Goal: Complete application form: Complete application form

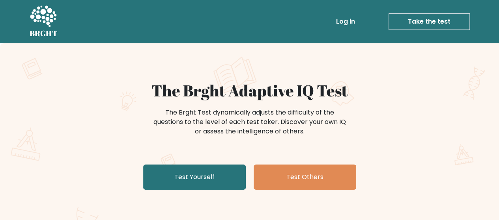
click at [220, 175] on link "Test Yourself" at bounding box center [194, 177] width 103 height 25
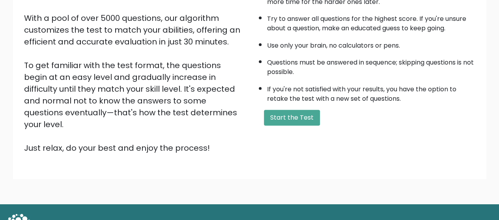
scroll to position [140, 0]
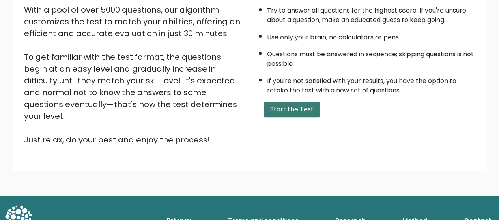
click at [293, 109] on button "Start the Test" at bounding box center [292, 110] width 56 height 16
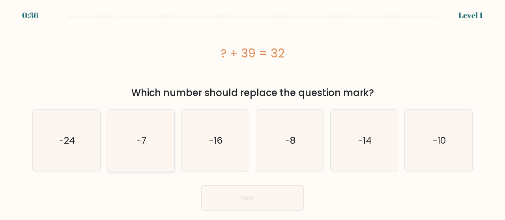
click at [162, 157] on icon "-7" at bounding box center [141, 141] width 62 height 62
click at [252, 112] on input "b. -7" at bounding box center [252, 111] width 0 height 2
radio input "true"
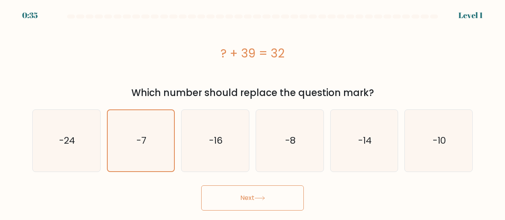
click at [243, 194] on button "Next" at bounding box center [252, 198] width 103 height 25
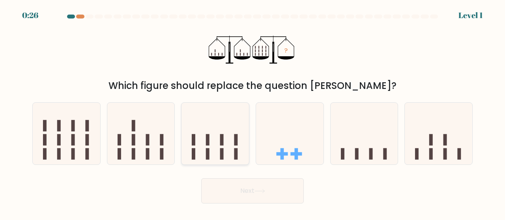
click at [215, 136] on icon at bounding box center [214, 134] width 67 height 56
click at [252, 112] on input "c." at bounding box center [252, 111] width 0 height 2
radio input "true"
click at [62, 129] on icon at bounding box center [66, 134] width 67 height 56
click at [252, 112] on input "a." at bounding box center [252, 111] width 0 height 2
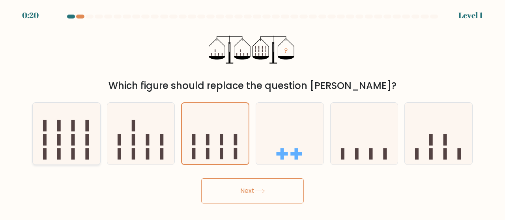
radio input "true"
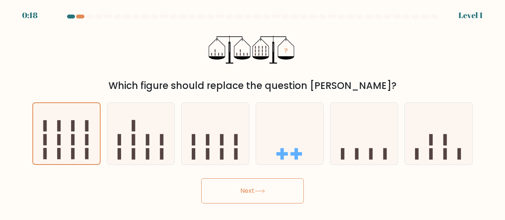
click at [220, 184] on button "Next" at bounding box center [252, 191] width 103 height 25
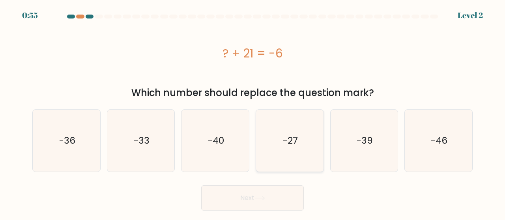
click at [295, 152] on icon "-27" at bounding box center [290, 141] width 62 height 62
click at [253, 112] on input "d. -27" at bounding box center [252, 111] width 0 height 2
radio input "true"
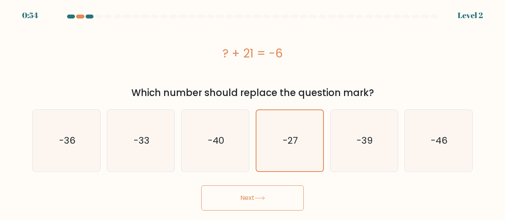
click at [251, 198] on button "Next" at bounding box center [252, 198] width 103 height 25
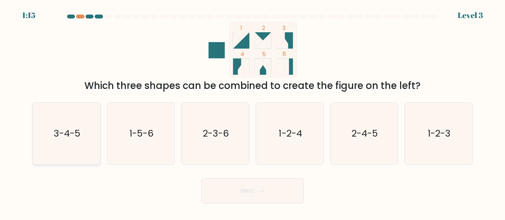
click at [81, 129] on icon "3-4-5" at bounding box center [66, 134] width 62 height 62
click at [252, 112] on input "a. 3-4-5" at bounding box center [252, 111] width 0 height 2
radio input "true"
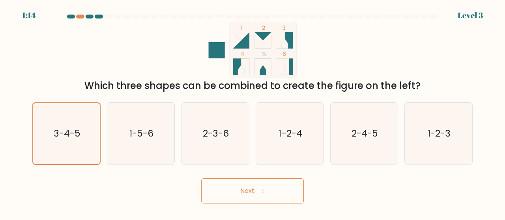
click at [274, 196] on button "Next" at bounding box center [252, 191] width 103 height 25
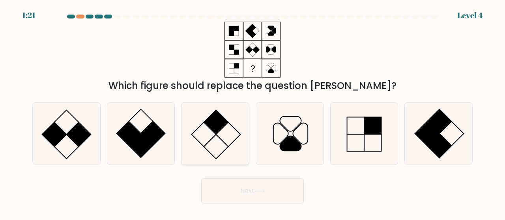
click at [225, 140] on icon at bounding box center [215, 134] width 62 height 62
click at [252, 112] on input "c." at bounding box center [252, 111] width 0 height 2
radio input "true"
click at [263, 194] on button "Next" at bounding box center [252, 191] width 103 height 25
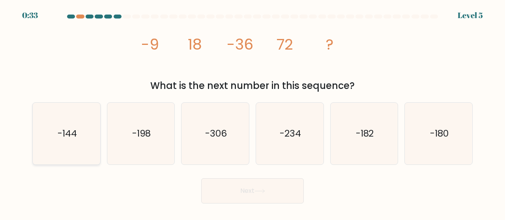
click at [75, 121] on icon "-144" at bounding box center [66, 134] width 62 height 62
click at [252, 112] on input "a. -144" at bounding box center [252, 111] width 0 height 2
radio input "true"
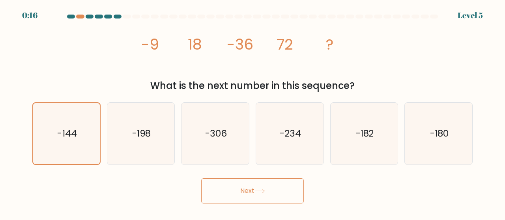
click at [296, 73] on icon "image/svg+xml -9 18 -36 72 ?" at bounding box center [252, 50] width 224 height 56
click at [138, 135] on text "-198" at bounding box center [141, 133] width 19 height 13
click at [252, 112] on input "b. -198" at bounding box center [252, 111] width 0 height 2
radio input "true"
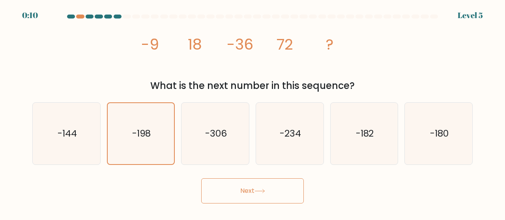
click at [248, 189] on button "Next" at bounding box center [252, 191] width 103 height 25
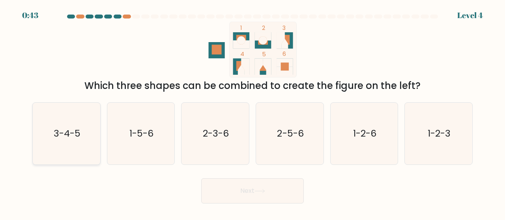
click at [77, 132] on text "3-4-5" at bounding box center [67, 133] width 27 height 13
click at [252, 112] on input "a. 3-4-5" at bounding box center [252, 111] width 0 height 2
radio input "true"
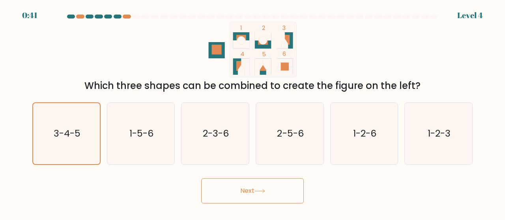
click at [241, 192] on button "Next" at bounding box center [252, 191] width 103 height 25
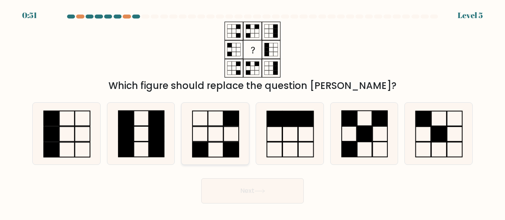
click at [219, 142] on rect at bounding box center [215, 149] width 15 height 15
click at [252, 112] on input "c." at bounding box center [252, 111] width 0 height 2
radio input "true"
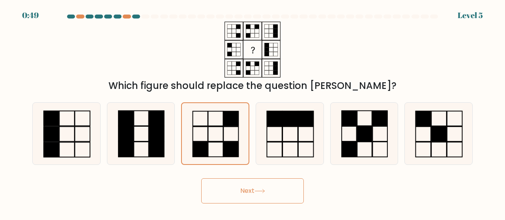
click at [265, 194] on button "Next" at bounding box center [252, 191] width 103 height 25
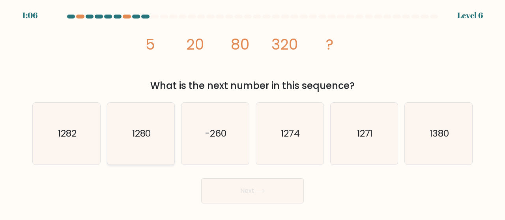
click at [155, 129] on icon "1280" at bounding box center [141, 134] width 62 height 62
click at [252, 112] on input "b. 1280" at bounding box center [252, 111] width 0 height 2
radio input "true"
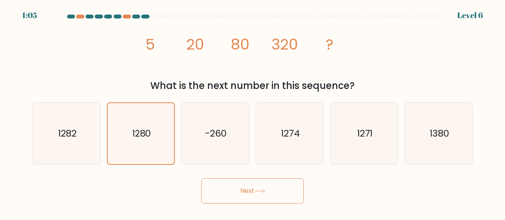
click at [256, 196] on button "Next" at bounding box center [252, 191] width 103 height 25
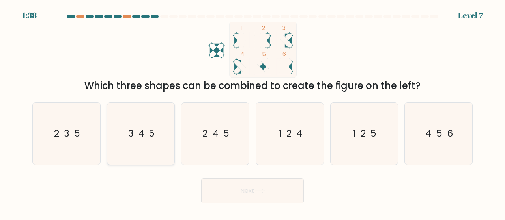
click at [158, 128] on icon "3-4-5" at bounding box center [141, 134] width 62 height 62
click at [252, 112] on input "b. 3-4-5" at bounding box center [252, 111] width 0 height 2
radio input "true"
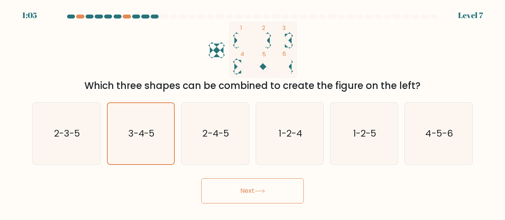
click at [267, 196] on button "Next" at bounding box center [252, 191] width 103 height 25
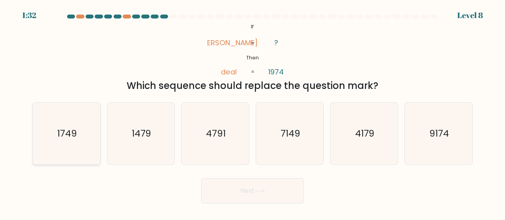
click at [89, 136] on icon "1749" at bounding box center [66, 134] width 62 height 62
click at [252, 112] on input "a. 1749" at bounding box center [252, 111] width 0 height 2
radio input "true"
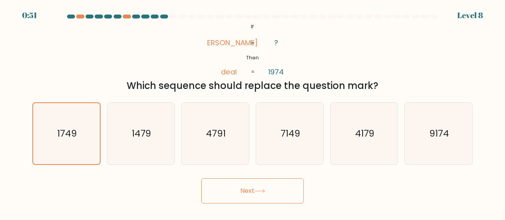
click at [251, 198] on button "Next" at bounding box center [252, 191] width 103 height 25
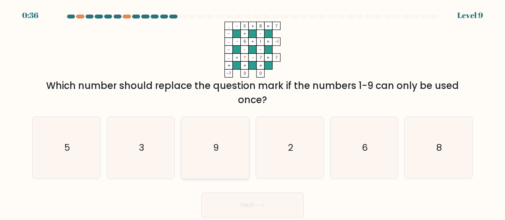
click at [217, 154] on text "9" at bounding box center [216, 148] width 6 height 13
click at [252, 112] on input "c. 9" at bounding box center [252, 111] width 0 height 2
radio input "true"
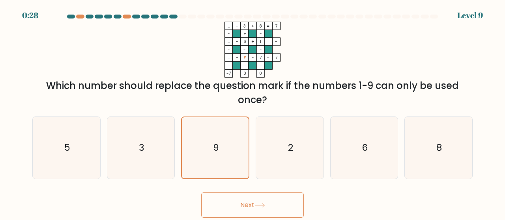
click at [245, 204] on button "Next" at bounding box center [252, 205] width 103 height 25
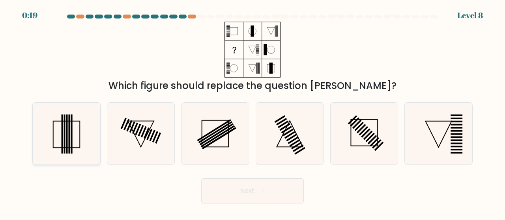
click at [73, 138] on icon at bounding box center [66, 134] width 62 height 62
click at [252, 112] on input "a." at bounding box center [252, 111] width 0 height 2
radio input "true"
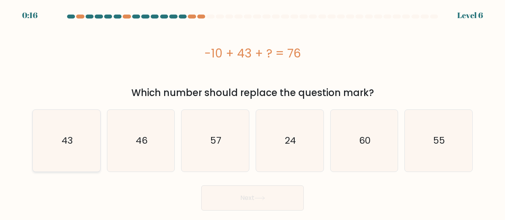
click at [76, 140] on icon "43" at bounding box center [66, 141] width 62 height 62
click at [252, 112] on input "a. 43" at bounding box center [252, 111] width 0 height 2
radio input "true"
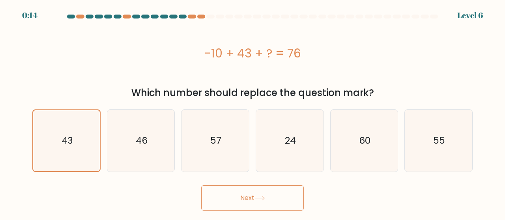
click at [252, 199] on button "Next" at bounding box center [252, 198] width 103 height 25
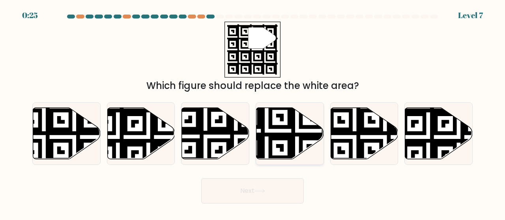
click at [281, 137] on icon at bounding box center [266, 162] width 122 height 122
click at [253, 112] on input "d." at bounding box center [252, 111] width 0 height 2
radio input "true"
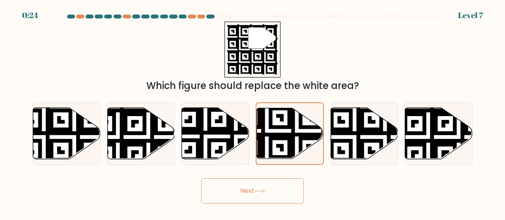
click at [266, 188] on button "Next" at bounding box center [252, 191] width 103 height 25
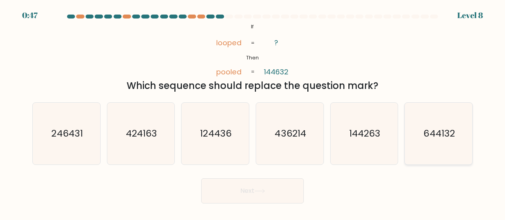
click at [438, 135] on text "644132" at bounding box center [438, 133] width 31 height 13
click at [253, 112] on input "f. 644132" at bounding box center [252, 111] width 0 height 2
radio input "true"
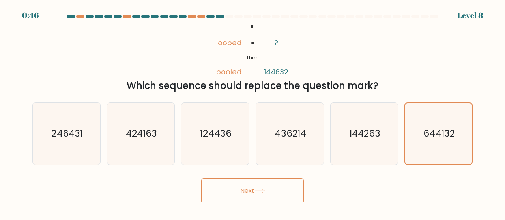
click at [271, 192] on button "Next" at bounding box center [252, 191] width 103 height 25
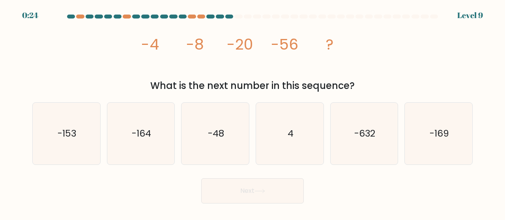
click at [275, 49] on tspan "-56" at bounding box center [284, 44] width 27 height 21
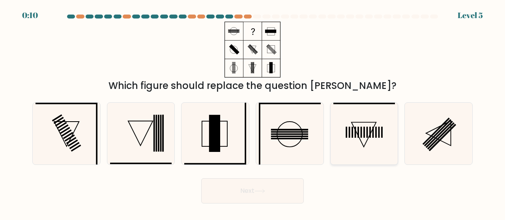
click at [362, 150] on icon at bounding box center [364, 134] width 62 height 62
click at [253, 112] on input "e." at bounding box center [252, 111] width 0 height 2
radio input "true"
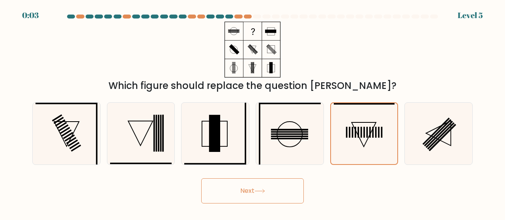
click at [265, 193] on icon at bounding box center [259, 191] width 11 height 4
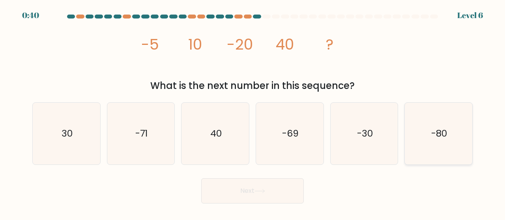
click at [427, 145] on icon "-80" at bounding box center [438, 134] width 62 height 62
click at [253, 112] on input "f. -80" at bounding box center [252, 111] width 0 height 2
radio input "true"
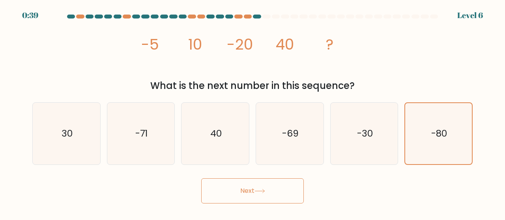
click at [271, 190] on button "Next" at bounding box center [252, 191] width 103 height 25
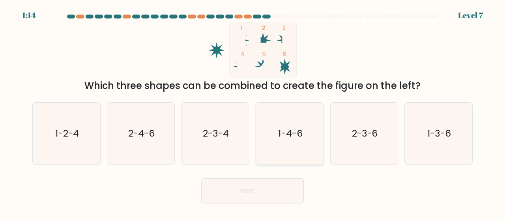
click at [291, 128] on text "1-4-6" at bounding box center [290, 133] width 24 height 13
click at [253, 112] on input "d. 1-4-6" at bounding box center [252, 111] width 0 height 2
radio input "true"
click at [257, 198] on button "Next" at bounding box center [252, 191] width 103 height 25
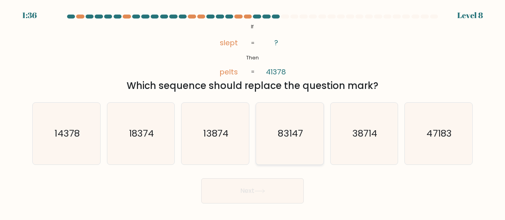
click at [313, 152] on icon "83147" at bounding box center [290, 134] width 62 height 62
click at [253, 112] on input "d. 83147" at bounding box center [252, 111] width 0 height 2
radio input "true"
click at [272, 186] on button "Next" at bounding box center [252, 191] width 103 height 25
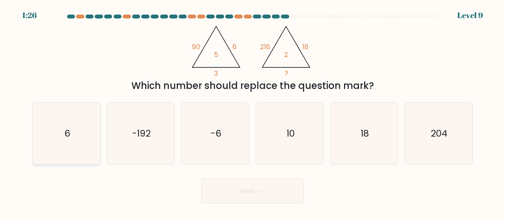
click at [83, 122] on icon "6" at bounding box center [66, 134] width 62 height 62
click at [252, 112] on input "a. 6" at bounding box center [252, 111] width 0 height 2
radio input "true"
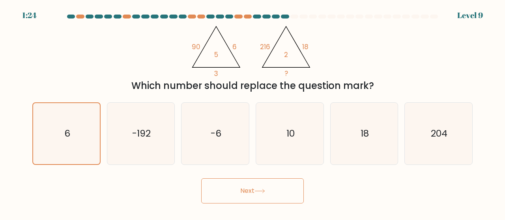
click at [236, 196] on button "Next" at bounding box center [252, 191] width 103 height 25
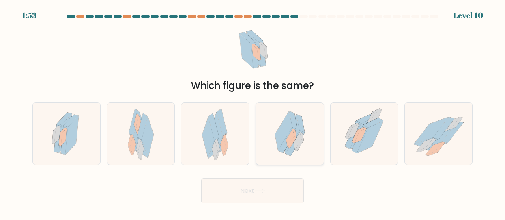
click at [296, 137] on icon at bounding box center [292, 139] width 8 height 18
click at [253, 112] on input "d." at bounding box center [252, 111] width 0 height 2
radio input "true"
click at [273, 195] on button "Next" at bounding box center [252, 191] width 103 height 25
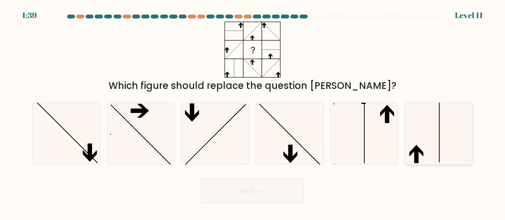
click at [418, 140] on icon at bounding box center [438, 134] width 62 height 62
click at [253, 112] on input "f." at bounding box center [252, 111] width 0 height 2
radio input "true"
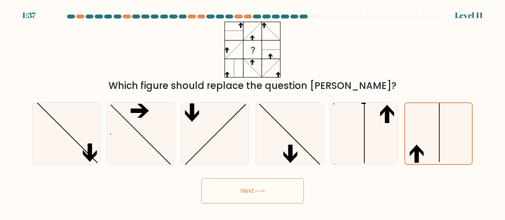
click at [271, 192] on button "Next" at bounding box center [252, 191] width 103 height 25
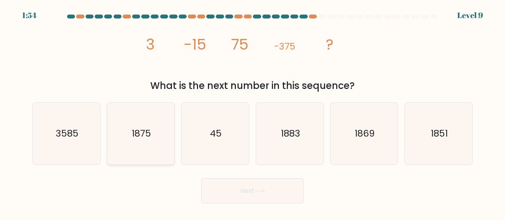
click at [135, 134] on text "1875" at bounding box center [141, 133] width 19 height 13
click at [252, 112] on input "b. 1875" at bounding box center [252, 111] width 0 height 2
radio input "true"
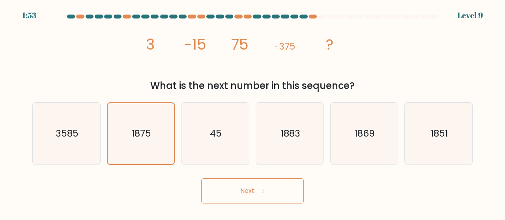
click at [262, 194] on button "Next" at bounding box center [252, 191] width 103 height 25
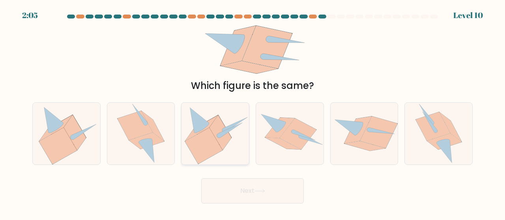
click at [223, 139] on icon at bounding box center [221, 132] width 22 height 35
click at [252, 112] on input "c." at bounding box center [252, 111] width 0 height 2
radio input "true"
click at [262, 192] on icon at bounding box center [259, 191] width 11 height 4
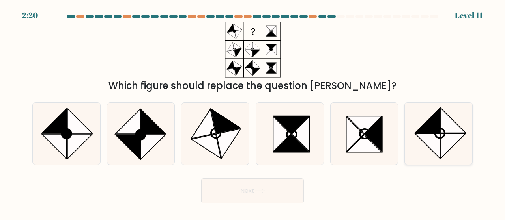
click at [429, 130] on icon at bounding box center [427, 120] width 25 height 25
click at [253, 112] on input "f." at bounding box center [252, 111] width 0 height 2
radio input "true"
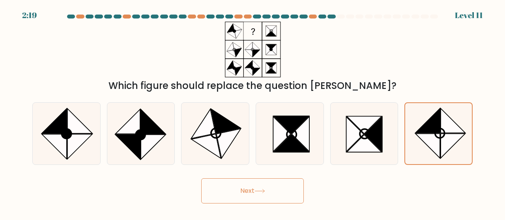
click at [251, 190] on button "Next" at bounding box center [252, 191] width 103 height 25
click at [271, 192] on button "Next" at bounding box center [252, 191] width 103 height 25
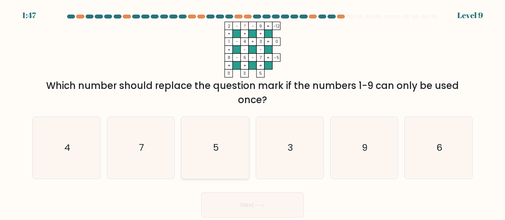
click at [233, 153] on icon "5" at bounding box center [215, 148] width 62 height 62
click at [252, 112] on input "c. 5" at bounding box center [252, 111] width 0 height 2
radio input "true"
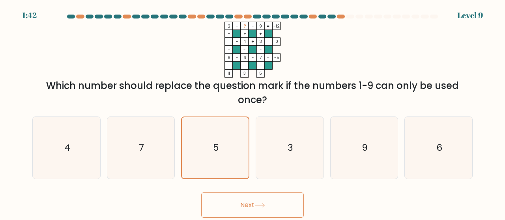
click at [272, 205] on button "Next" at bounding box center [252, 205] width 103 height 25
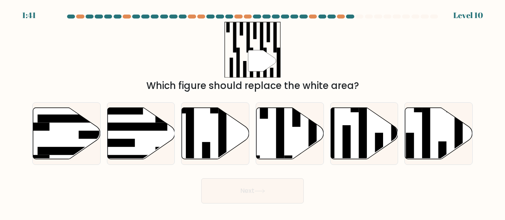
click at [272, 205] on body "1:41 Level 10" at bounding box center [252, 110] width 505 height 220
click at [207, 146] on rect at bounding box center [206, 158] width 8 height 33
click at [252, 112] on input "c." at bounding box center [252, 111] width 0 height 2
radio input "true"
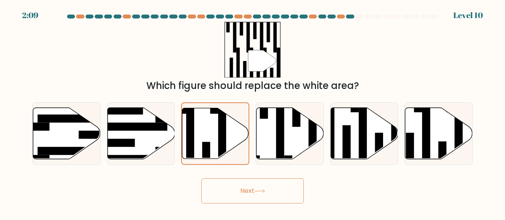
click at [248, 188] on button "Next" at bounding box center [252, 191] width 103 height 25
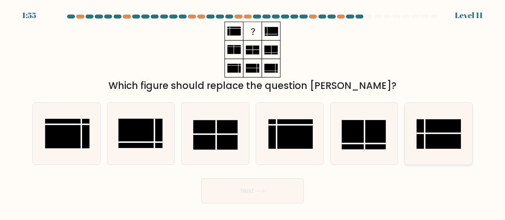
click at [432, 138] on rect at bounding box center [438, 134] width 44 height 30
click at [253, 112] on input "f." at bounding box center [252, 111] width 0 height 2
radio input "true"
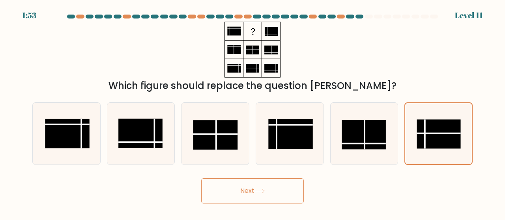
click at [265, 199] on button "Next" at bounding box center [252, 191] width 103 height 25
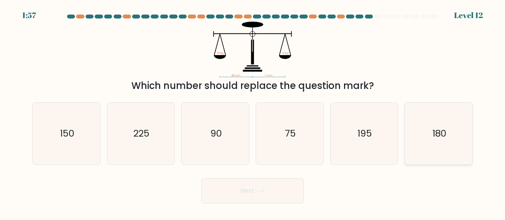
click at [426, 135] on icon "180" at bounding box center [438, 134] width 62 height 62
click at [253, 112] on input "f. 180" at bounding box center [252, 111] width 0 height 2
radio input "true"
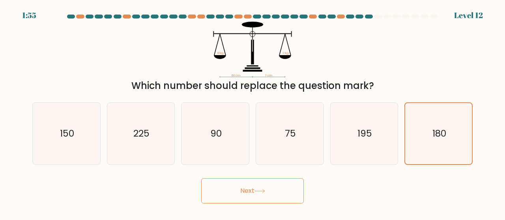
click at [247, 201] on button "Next" at bounding box center [252, 191] width 103 height 25
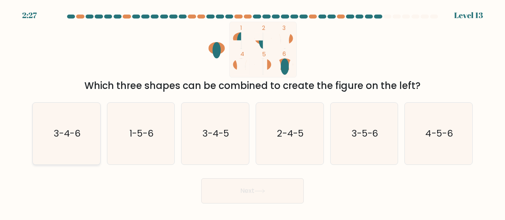
click at [72, 128] on text "3-4-6" at bounding box center [67, 133] width 27 height 13
click at [252, 112] on input "a. 3-4-6" at bounding box center [252, 111] width 0 height 2
radio input "true"
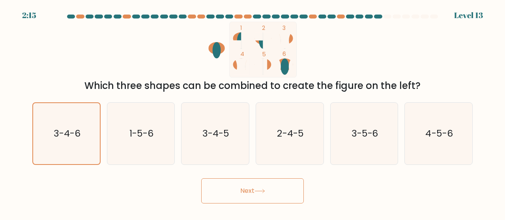
click at [264, 188] on button "Next" at bounding box center [252, 191] width 103 height 25
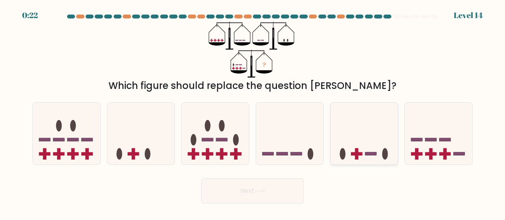
click at [361, 144] on icon at bounding box center [363, 134] width 67 height 56
click at [253, 112] on input "e." at bounding box center [252, 111] width 0 height 2
radio input "true"
click at [90, 150] on icon at bounding box center [66, 134] width 67 height 56
click at [252, 112] on input "a." at bounding box center [252, 111] width 0 height 2
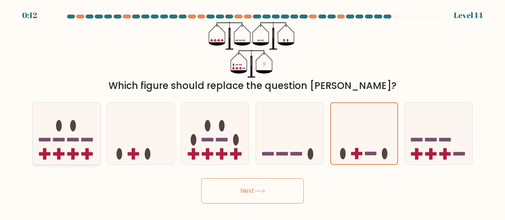
radio input "true"
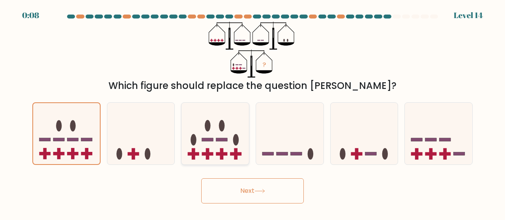
click at [237, 143] on ellipse at bounding box center [236, 139] width 6 height 11
click at [252, 112] on input "c." at bounding box center [252, 111] width 0 height 2
radio input "true"
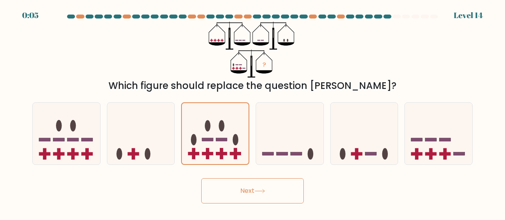
click at [235, 200] on button "Next" at bounding box center [252, 191] width 103 height 25
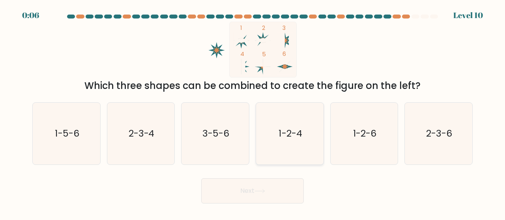
click at [308, 146] on icon "1-2-4" at bounding box center [290, 134] width 62 height 62
click at [253, 112] on input "d. 1-2-4" at bounding box center [252, 111] width 0 height 2
radio input "true"
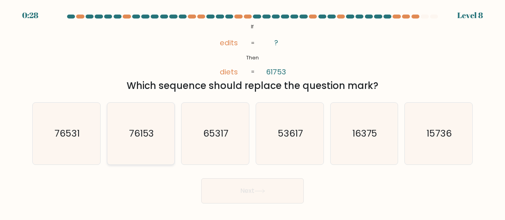
click at [163, 144] on icon "76153" at bounding box center [141, 134] width 62 height 62
click at [252, 112] on input "b. 76153" at bounding box center [252, 111] width 0 height 2
radio input "true"
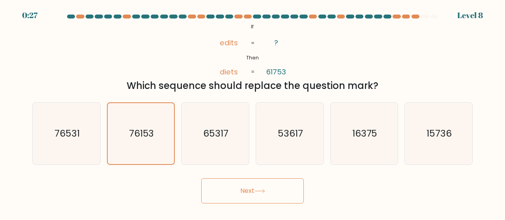
click at [227, 190] on button "Next" at bounding box center [252, 191] width 103 height 25
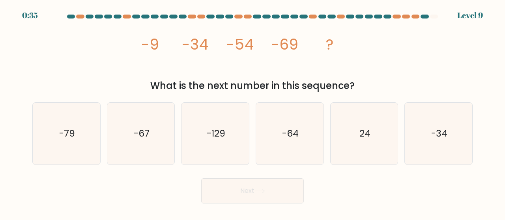
click at [289, 63] on icon "image/svg+xml -9 -34 -54 -69 ?" at bounding box center [252, 50] width 224 height 56
click at [84, 134] on icon "-79" at bounding box center [66, 134] width 62 height 62
click at [252, 112] on input "a. -79" at bounding box center [252, 111] width 0 height 2
radio input "true"
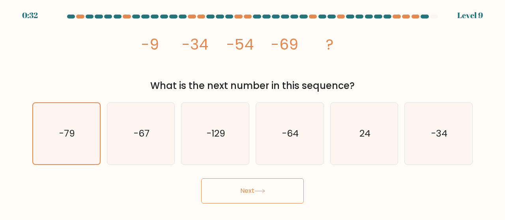
click at [234, 196] on button "Next" at bounding box center [252, 191] width 103 height 25
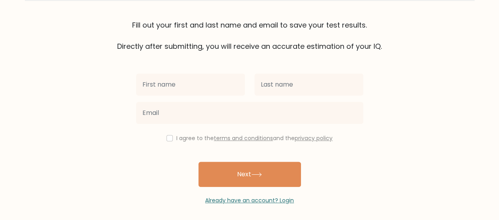
scroll to position [52, 0]
click at [216, 91] on input "text" at bounding box center [190, 85] width 109 height 22
type input "S"
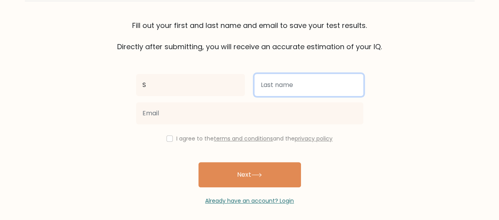
click at [292, 86] on input "text" at bounding box center [308, 85] width 109 height 22
type input "J"
type input "Khan"
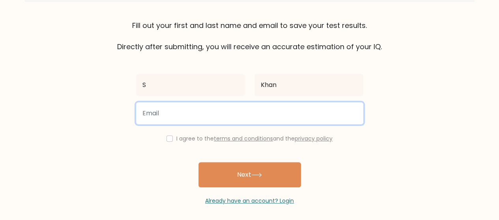
click at [216, 111] on input "email" at bounding box center [249, 114] width 227 height 22
type input "saqueb.skytech@gmail.com"
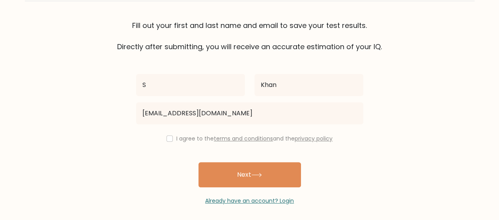
click at [172, 138] on div "I agree to the terms and conditions and the privacy policy" at bounding box center [249, 138] width 237 height 9
click at [166, 138] on input "checkbox" at bounding box center [169, 139] width 6 height 6
checkbox input "true"
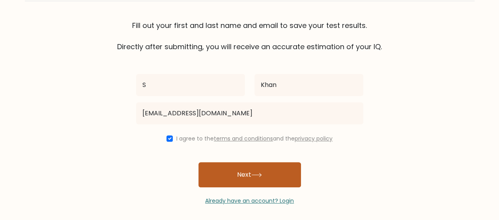
click at [276, 180] on button "Next" at bounding box center [249, 174] width 103 height 25
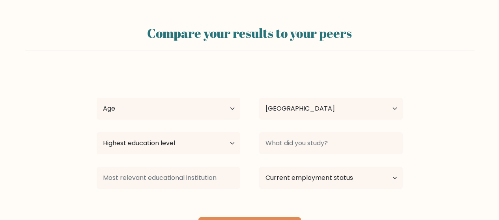
select select "BD"
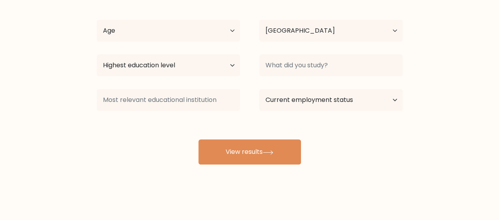
scroll to position [44, 0]
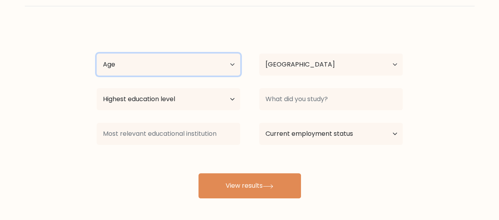
click at [218, 67] on select "Age Under 18 years old 18-24 years old 25-34 years old 35-44 years old 45-54 ye…" at bounding box center [169, 65] width 144 height 22
select select "25_34"
click at [97, 54] on select "Age Under 18 years old 18-24 years old 25-34 years old 35-44 years old 45-54 ye…" at bounding box center [169, 65] width 144 height 22
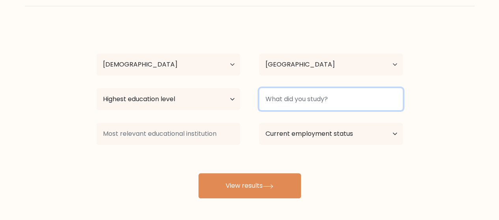
click at [279, 101] on input at bounding box center [331, 99] width 144 height 22
type input "Masters"
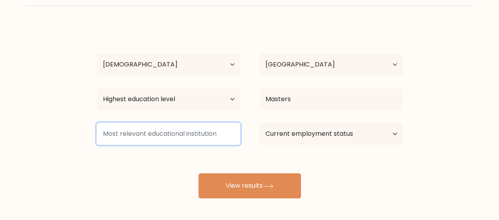
click at [217, 137] on input at bounding box center [169, 134] width 144 height 22
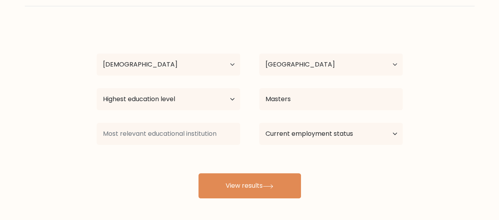
click at [267, 172] on div "S Khan Age Under 18 years old 18-24 years old 25-34 years old 35-44 years old 4…" at bounding box center [249, 111] width 315 height 173
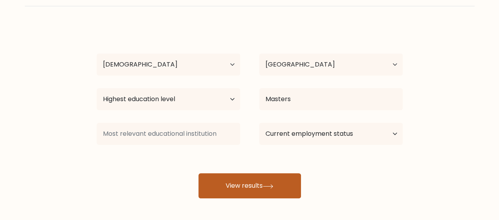
click at [264, 187] on button "View results" at bounding box center [249, 185] width 103 height 25
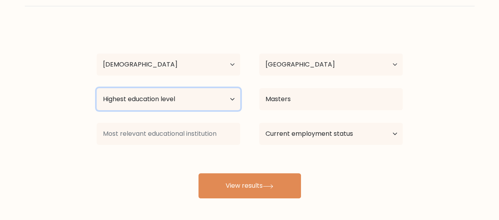
click at [207, 99] on select "Highest education level No schooling Primary Lower Secondary Upper Secondary Oc…" at bounding box center [169, 99] width 144 height 22
select select "masters_degree"
click at [97, 88] on select "Highest education level No schooling Primary Lower Secondary Upper Secondary Oc…" at bounding box center [169, 99] width 144 height 22
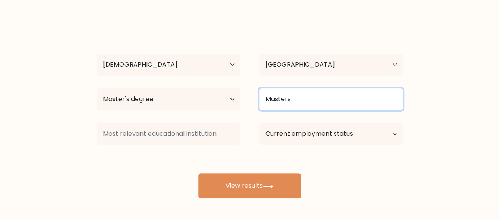
drag, startPoint x: 303, startPoint y: 98, endPoint x: 235, endPoint y: 101, distance: 67.9
click at [235, 101] on div "Highest education level No schooling Primary Lower Secondary Upper Secondary Oc…" at bounding box center [249, 99] width 325 height 28
type input "Development Studies"
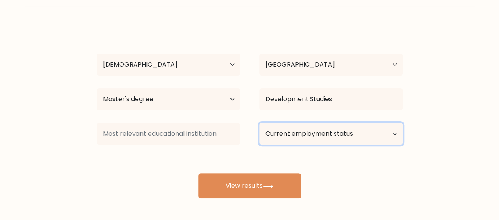
click at [348, 134] on select "Current employment status Employed Student Retired Other / prefer not to answer" at bounding box center [331, 134] width 144 height 22
select select "employed"
click at [259, 123] on select "Current employment status Employed Student Retired Other / prefer not to answer" at bounding box center [331, 134] width 144 height 22
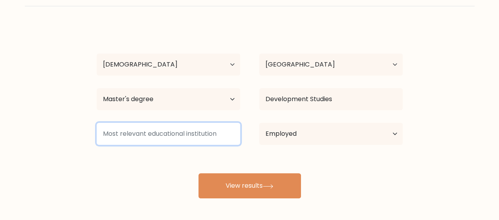
click at [223, 134] on input at bounding box center [169, 134] width 144 height 22
type input "O"
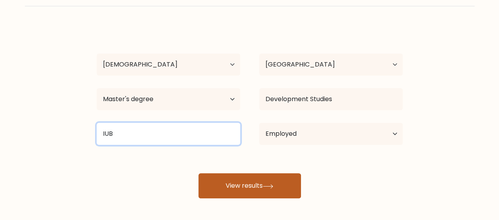
type input "IUB"
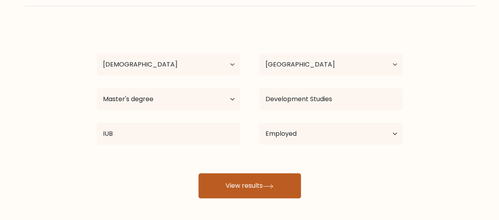
click at [255, 196] on button "View results" at bounding box center [249, 185] width 103 height 25
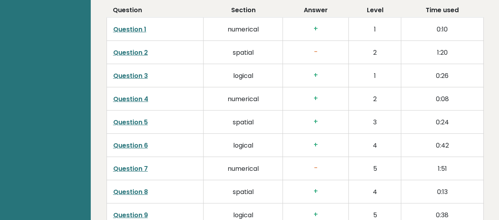
scroll to position [1218, 0]
